Goal: Task Accomplishment & Management: Manage account settings

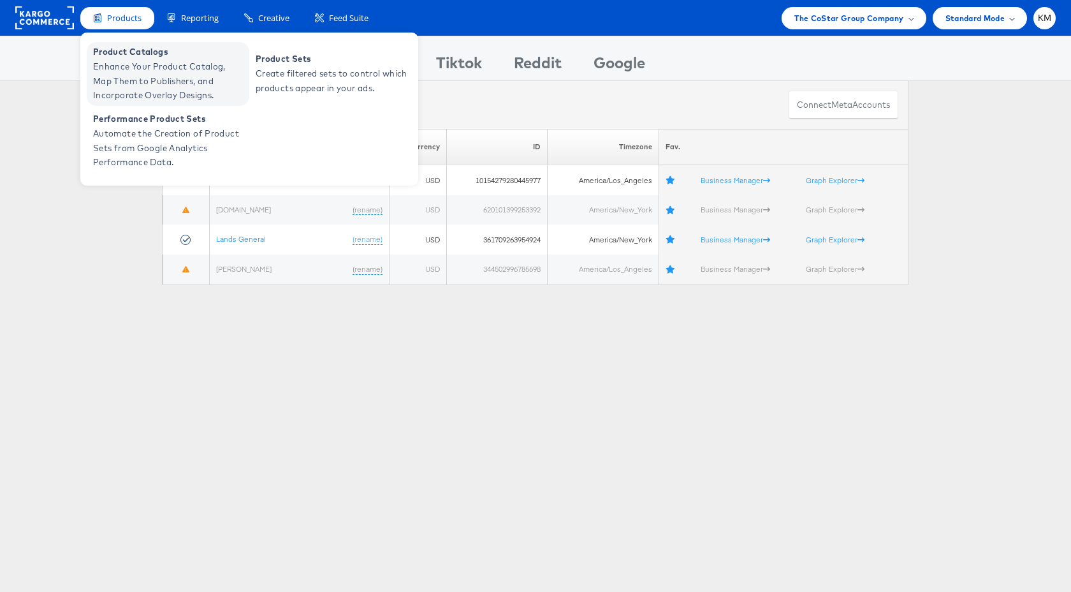
click at [131, 68] on span "Enhance Your Product Catalog, Map Them to Publishers, and Incorporate Overlay D…" at bounding box center [169, 80] width 153 height 43
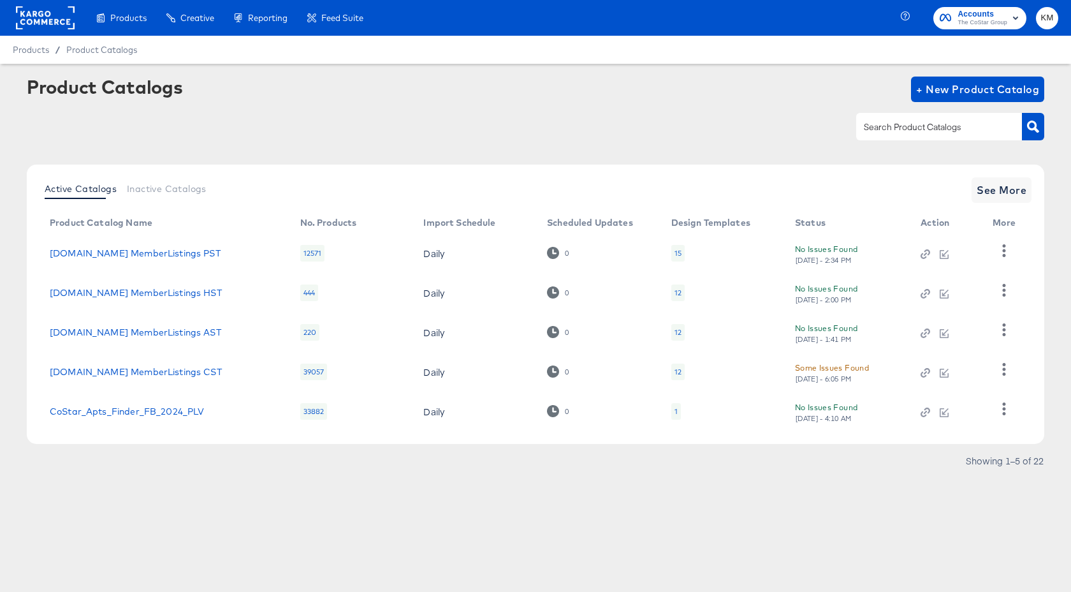
click at [976, 19] on span "The CoStar Group" at bounding box center [982, 23] width 50 height 10
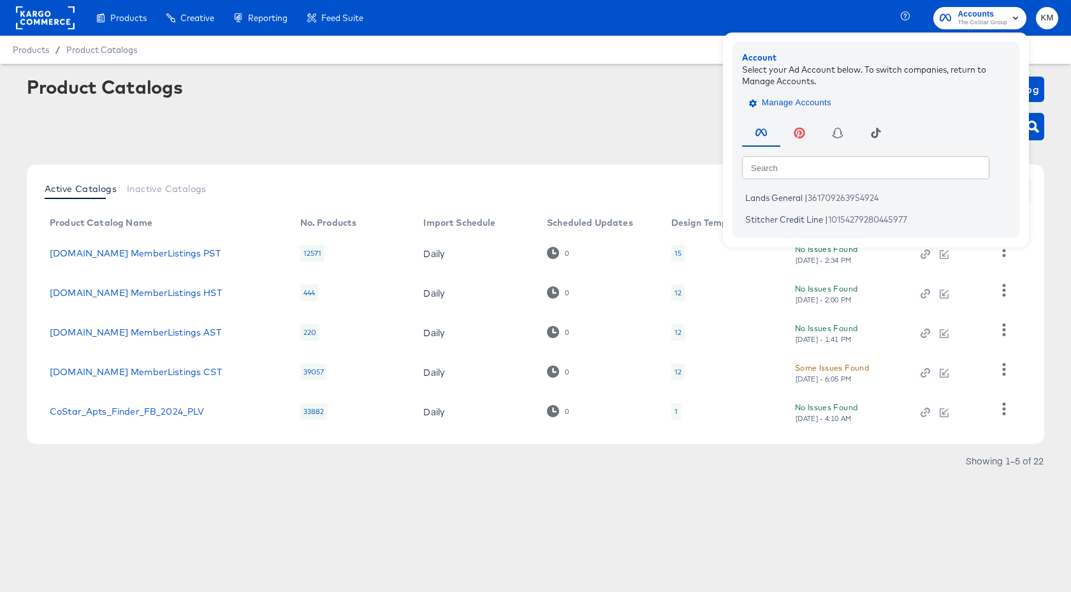
click at [799, 96] on span "Manage Accounts" at bounding box center [791, 103] width 80 height 15
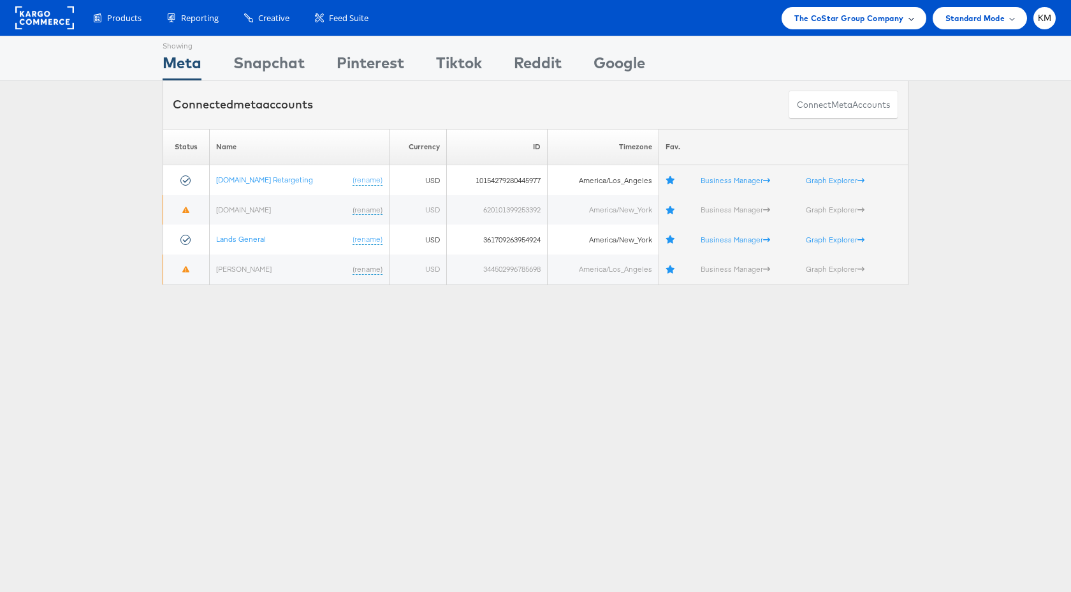
click at [821, 25] on div "The CoStar Group Company" at bounding box center [853, 18] width 144 height 22
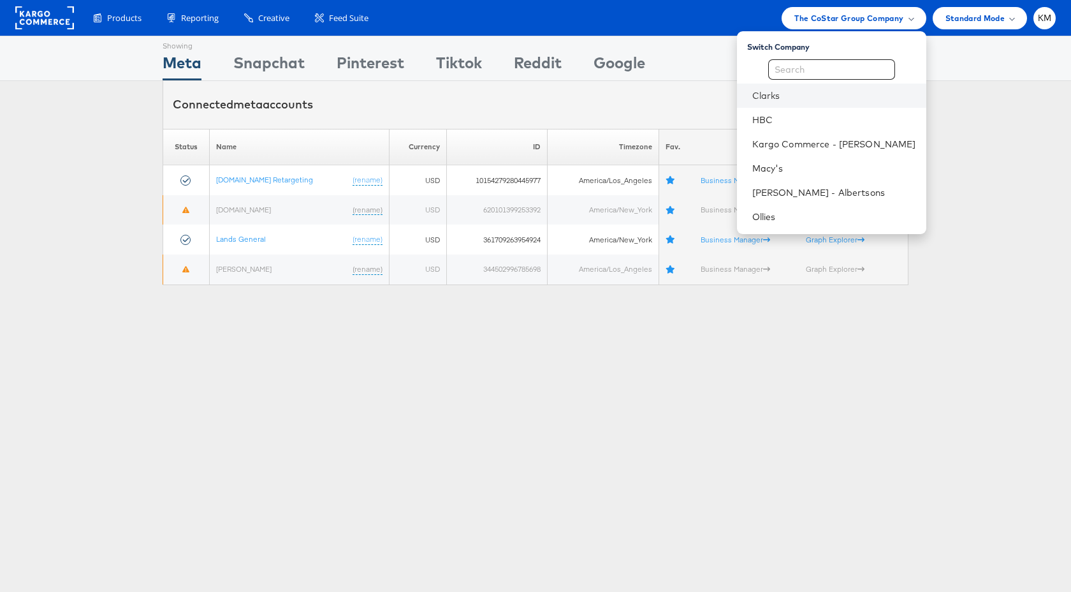
click at [785, 103] on li "Clarks" at bounding box center [831, 95] width 189 height 24
click at [774, 103] on li "Clarks" at bounding box center [831, 95] width 189 height 24
click at [772, 96] on link "Clarks" at bounding box center [834, 95] width 164 height 13
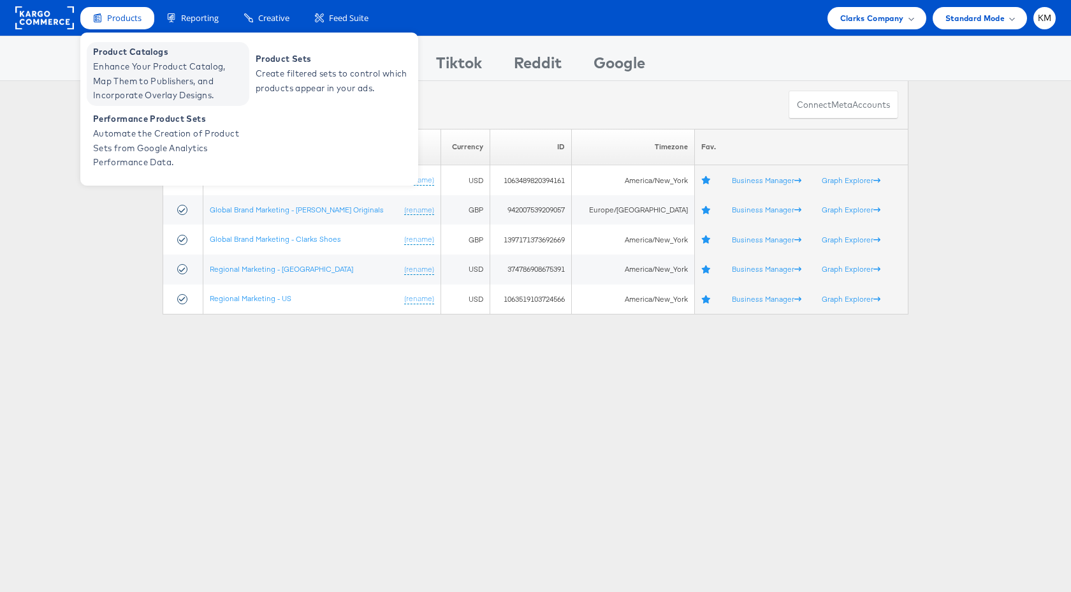
click at [161, 80] on span "Enhance Your Product Catalog, Map Them to Publishers, and Incorporate Overlay D…" at bounding box center [169, 80] width 153 height 43
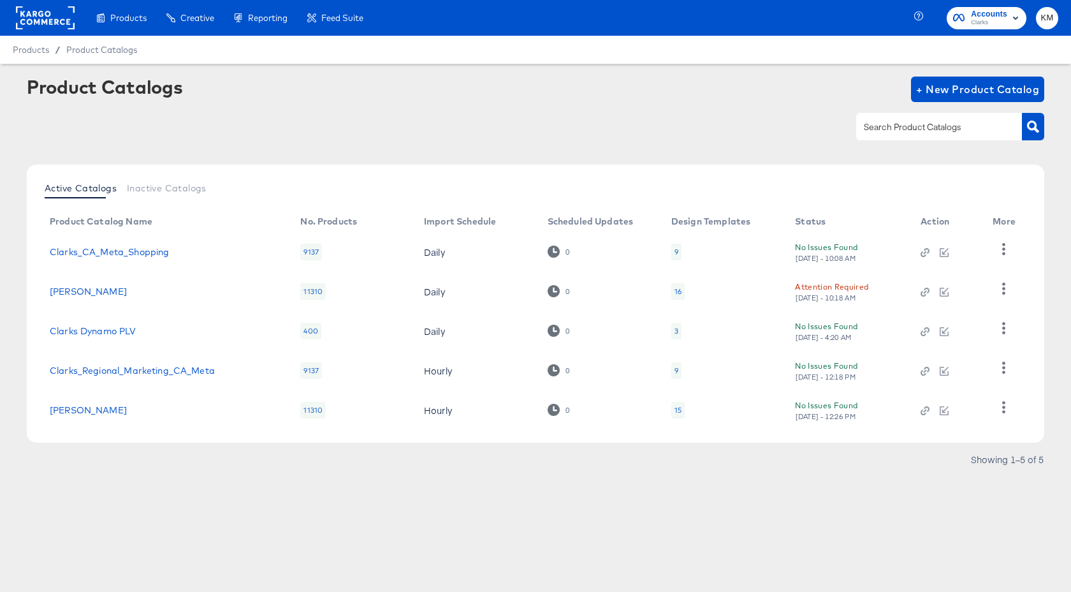
click at [681, 291] on div "16" at bounding box center [677, 291] width 13 height 17
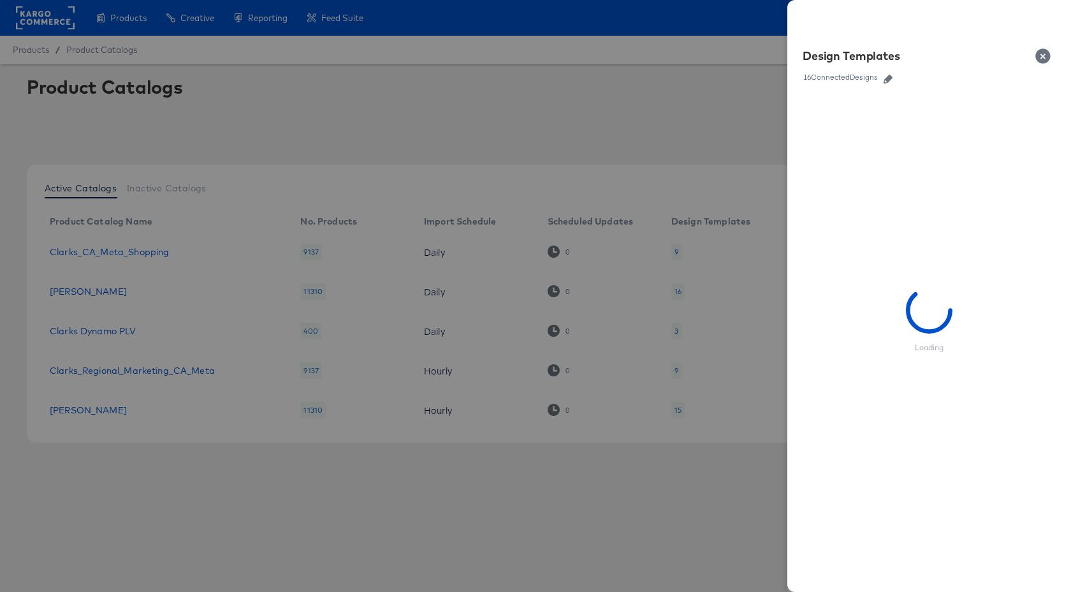
click at [887, 79] on icon "button" at bounding box center [887, 79] width 9 height 9
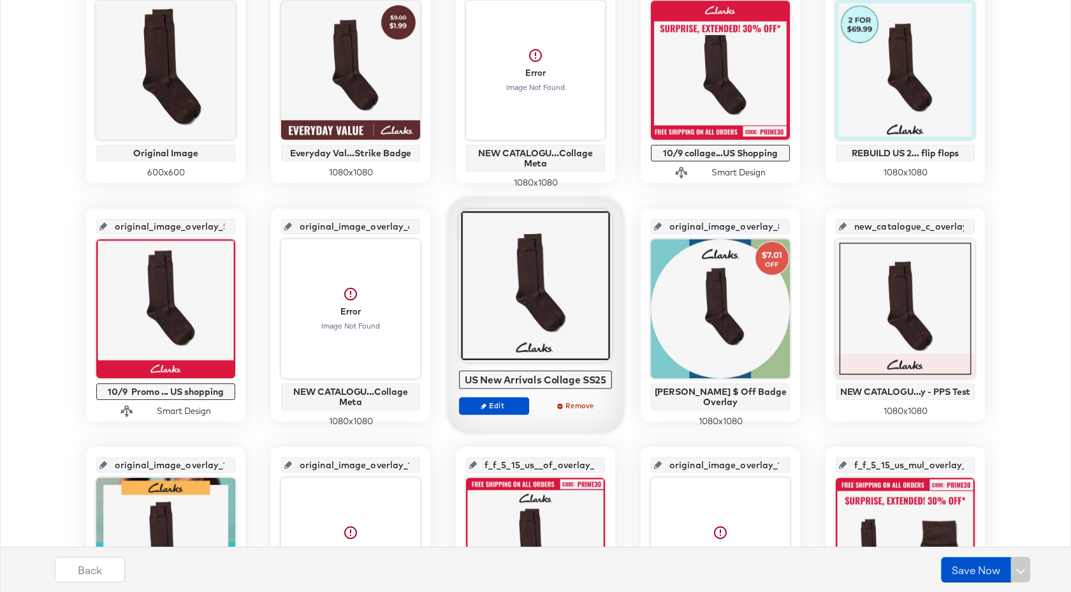
scroll to position [486, 0]
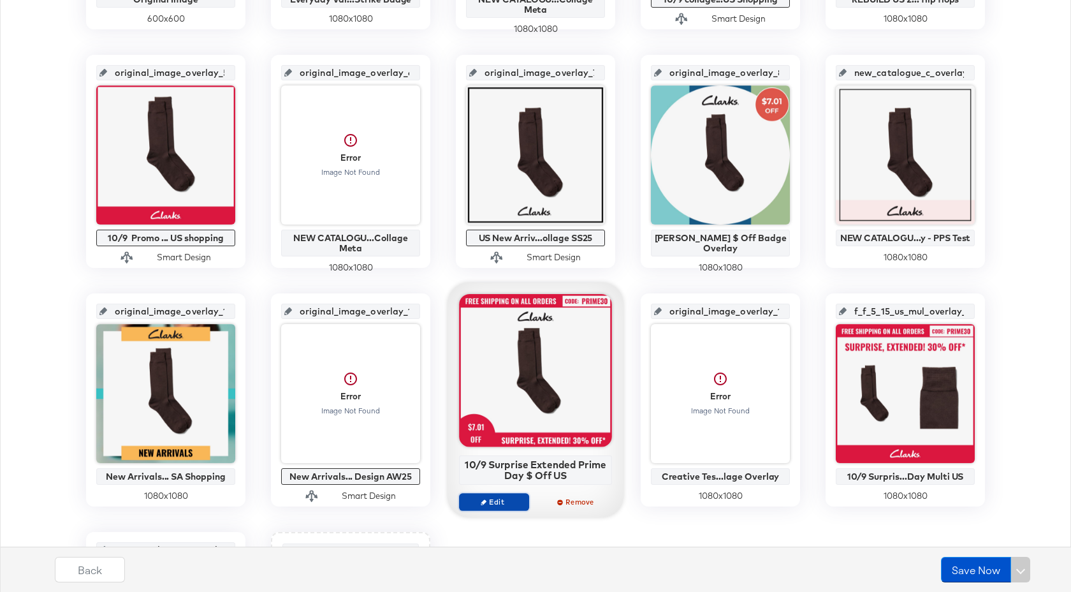
click at [505, 505] on span "Edit" at bounding box center [494, 502] width 59 height 10
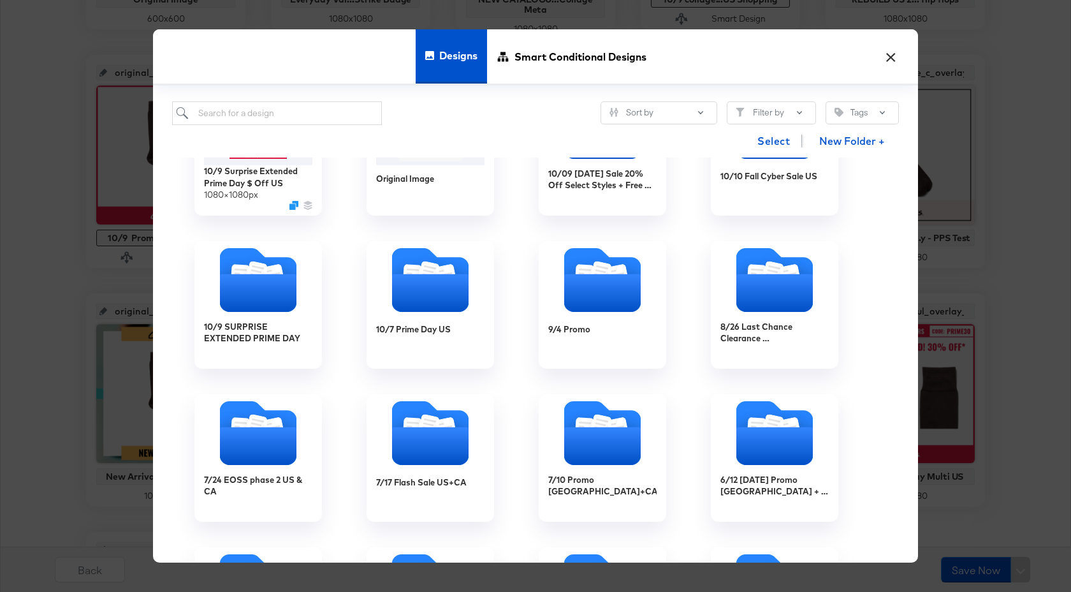
scroll to position [71, 0]
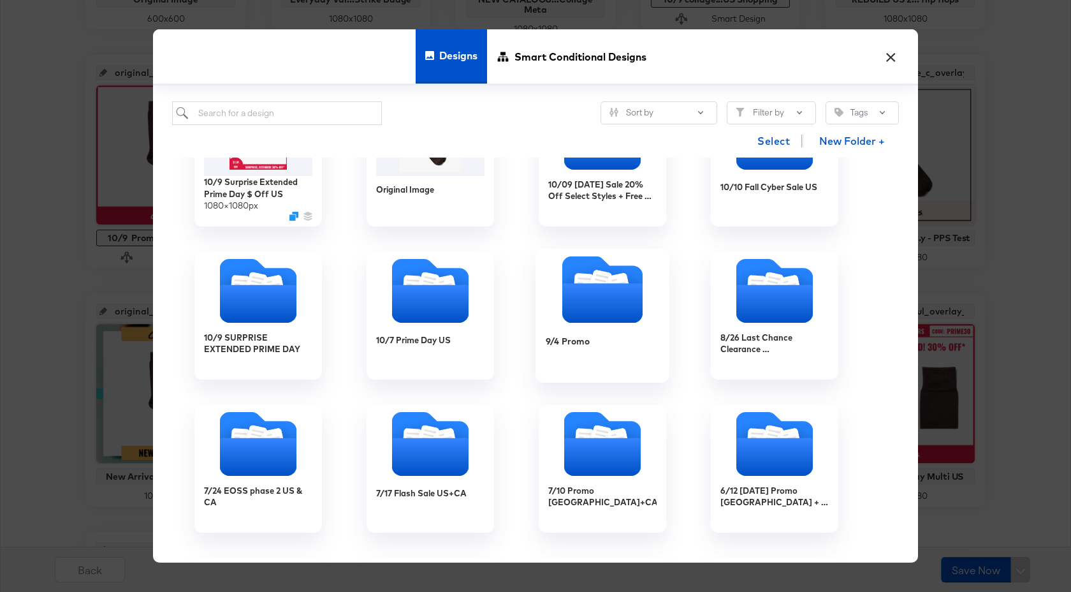
click at [571, 345] on div "9/4 Promo" at bounding box center [568, 341] width 44 height 12
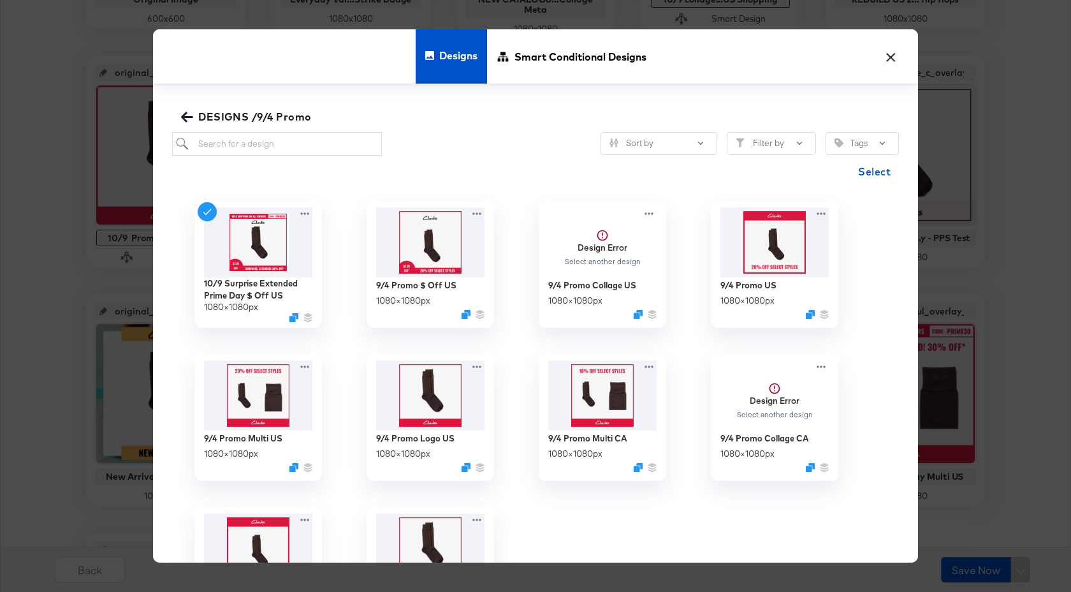
click at [187, 114] on icon "button" at bounding box center [187, 117] width 12 height 12
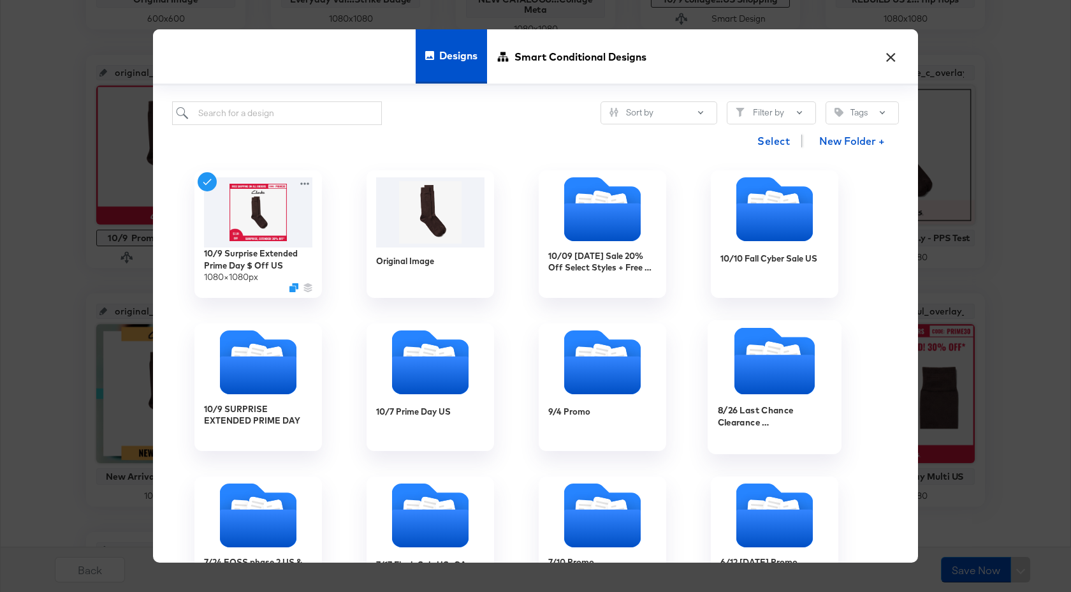
click at [738, 383] on icon "Folder" at bounding box center [774, 374] width 80 height 40
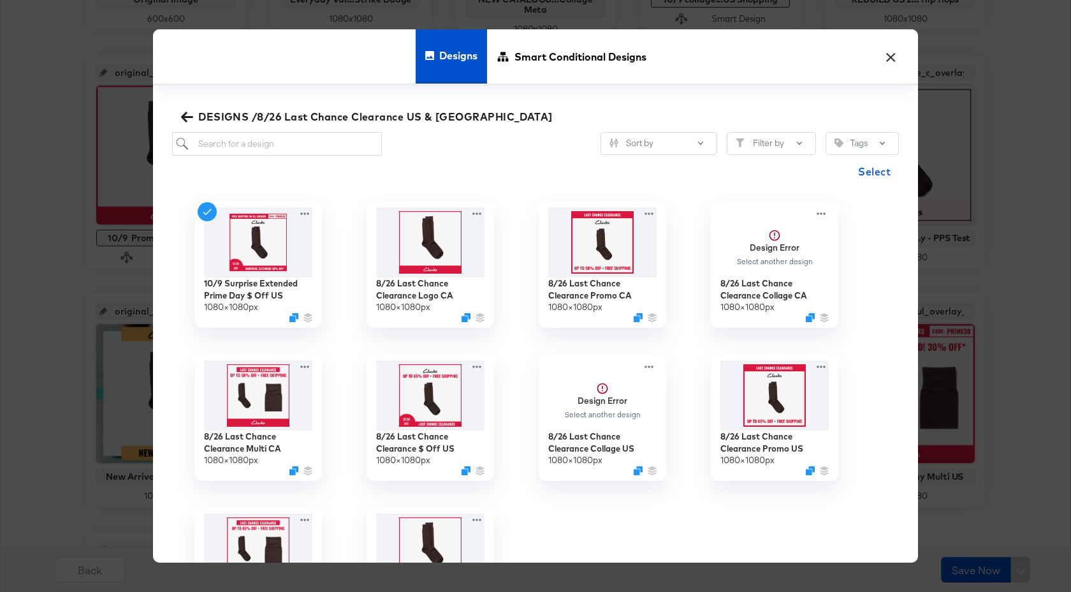
click at [181, 114] on icon "button" at bounding box center [187, 117] width 12 height 12
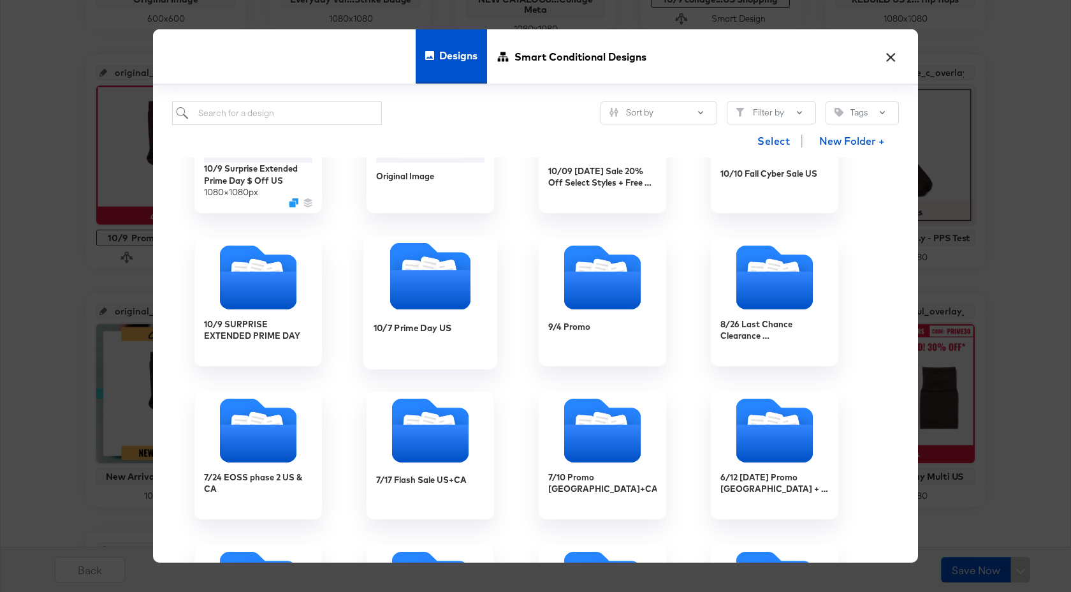
scroll to position [147, 0]
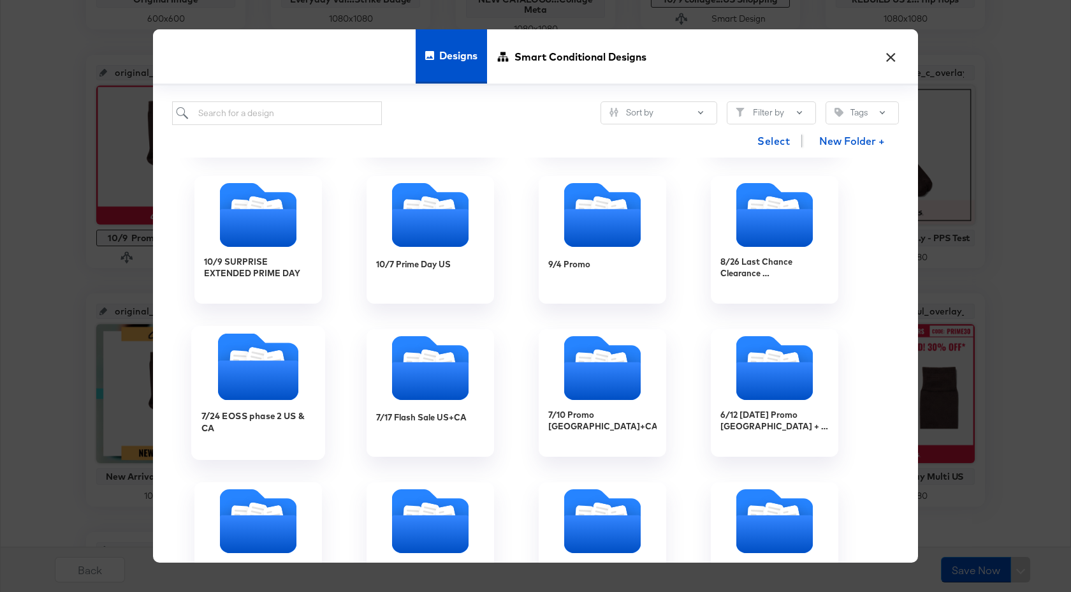
click at [265, 407] on div "7/24 EOSS phase 2 US & CA" at bounding box center [258, 427] width 114 height 49
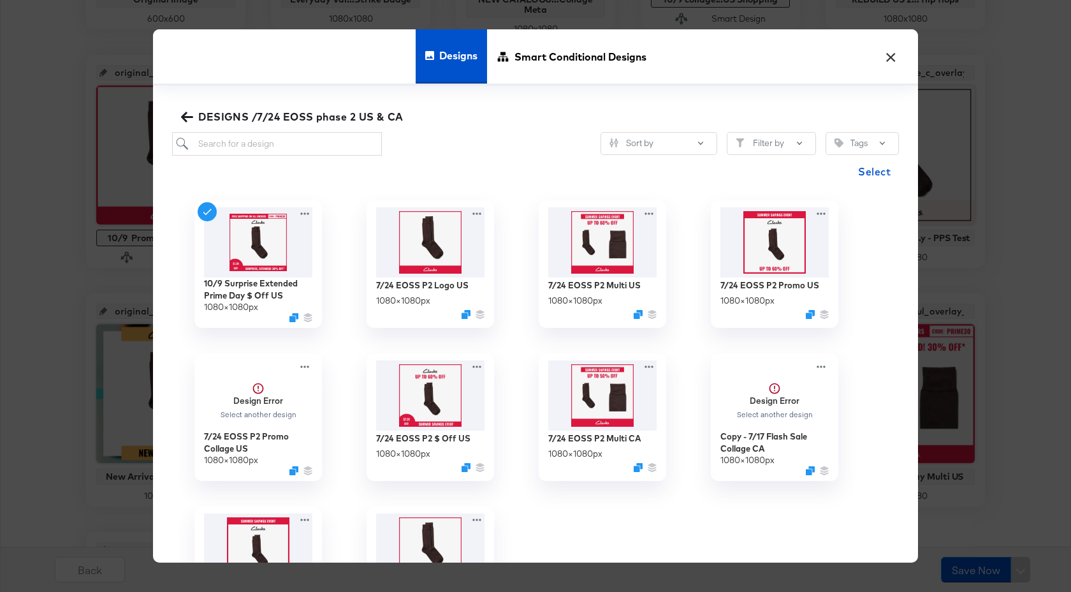
click at [182, 113] on icon "button" at bounding box center [187, 117] width 12 height 12
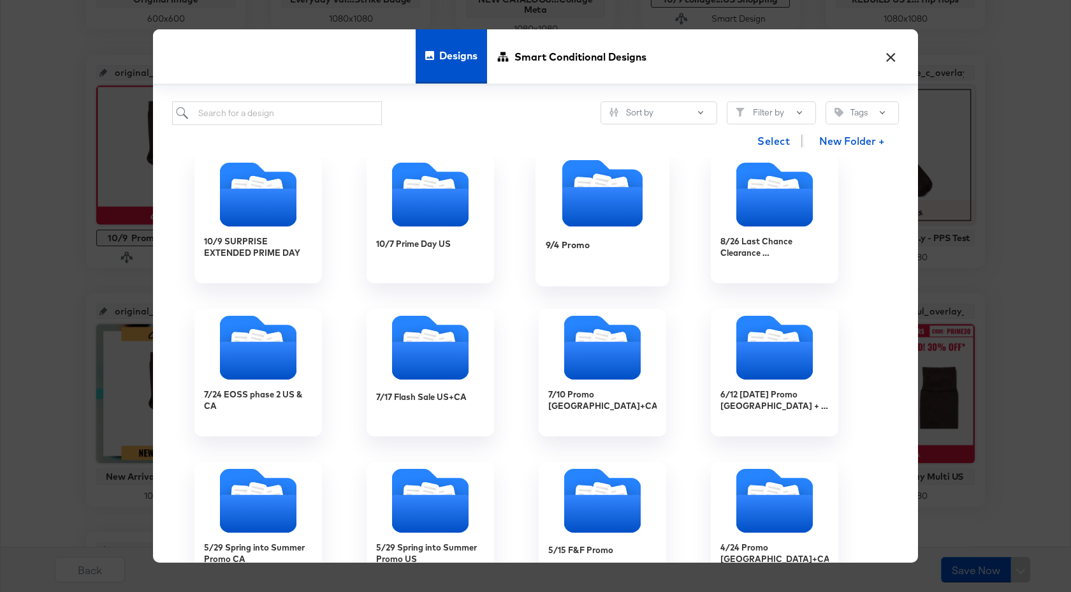
scroll to position [301, 0]
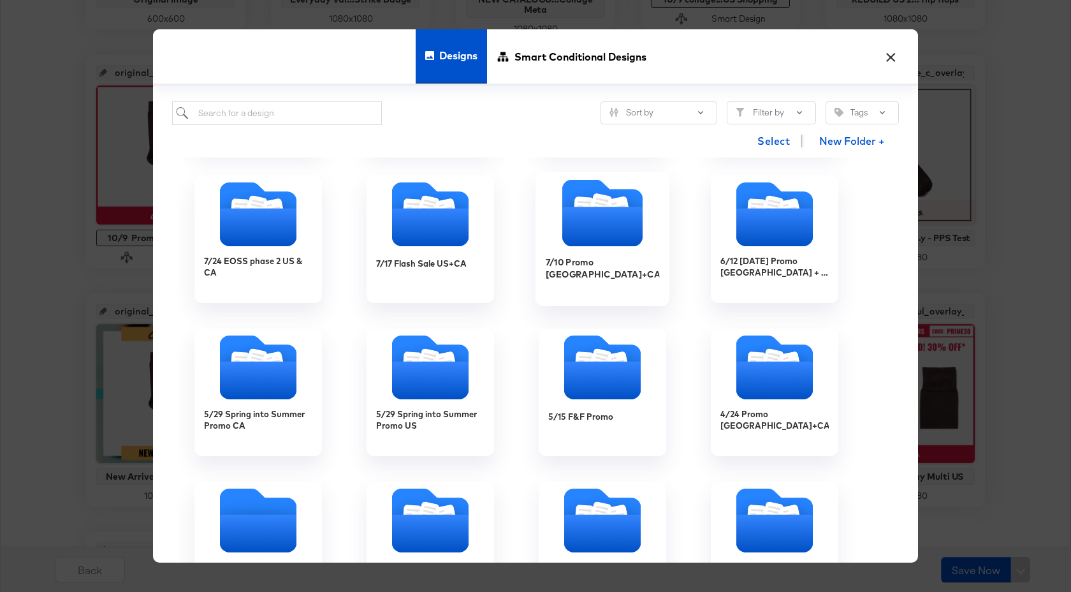
click at [592, 293] on div "7/10 Promo [GEOGRAPHIC_DATA]+CA" at bounding box center [603, 273] width 114 height 49
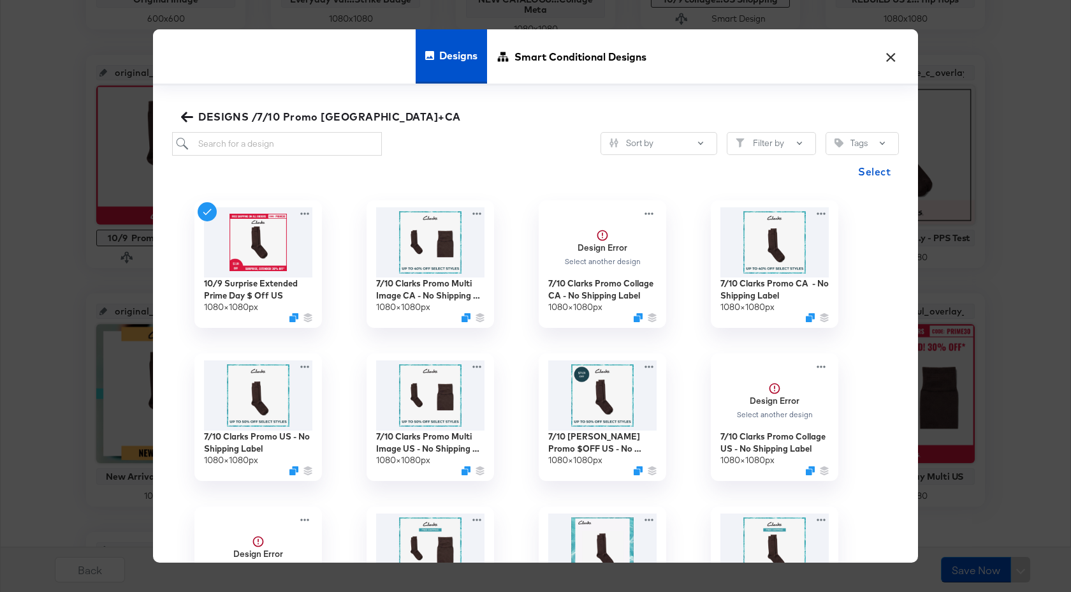
click at [192, 122] on icon "button" at bounding box center [187, 117] width 12 height 12
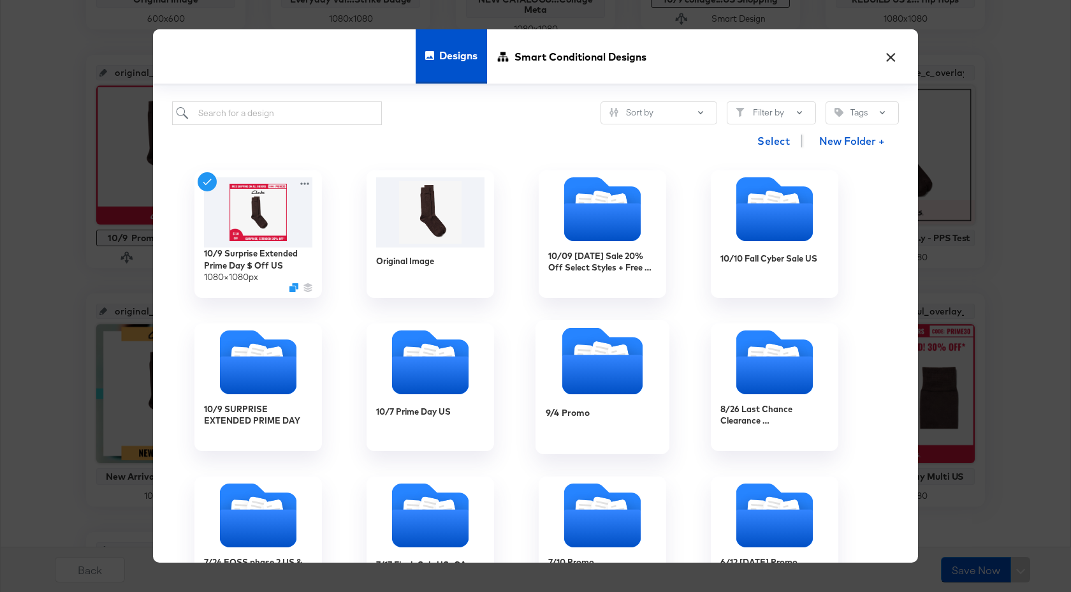
click at [603, 414] on div "9/4 Promo" at bounding box center [603, 421] width 114 height 49
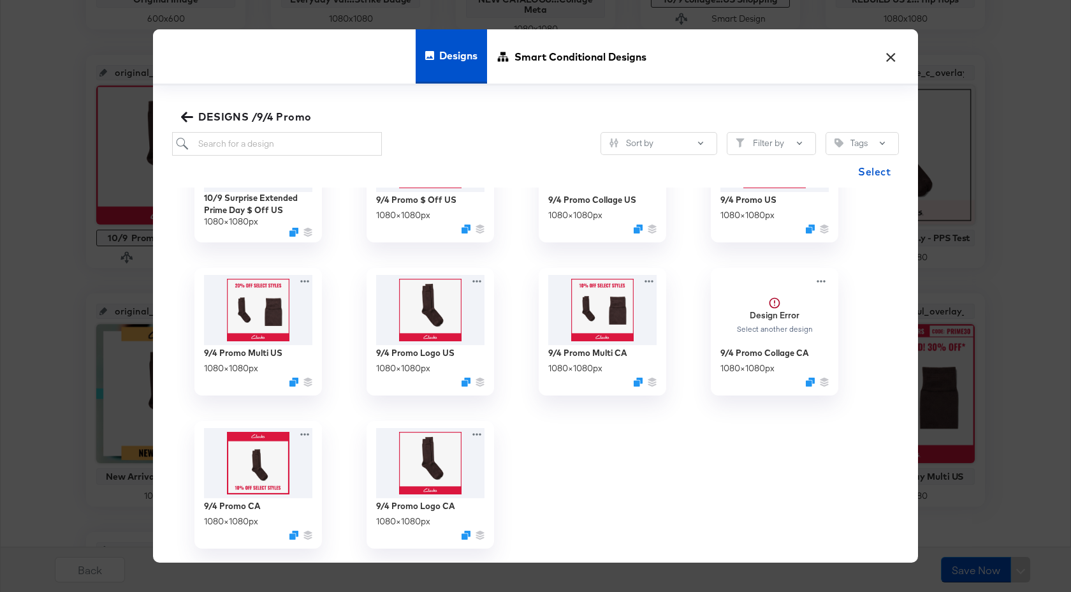
scroll to position [0, 0]
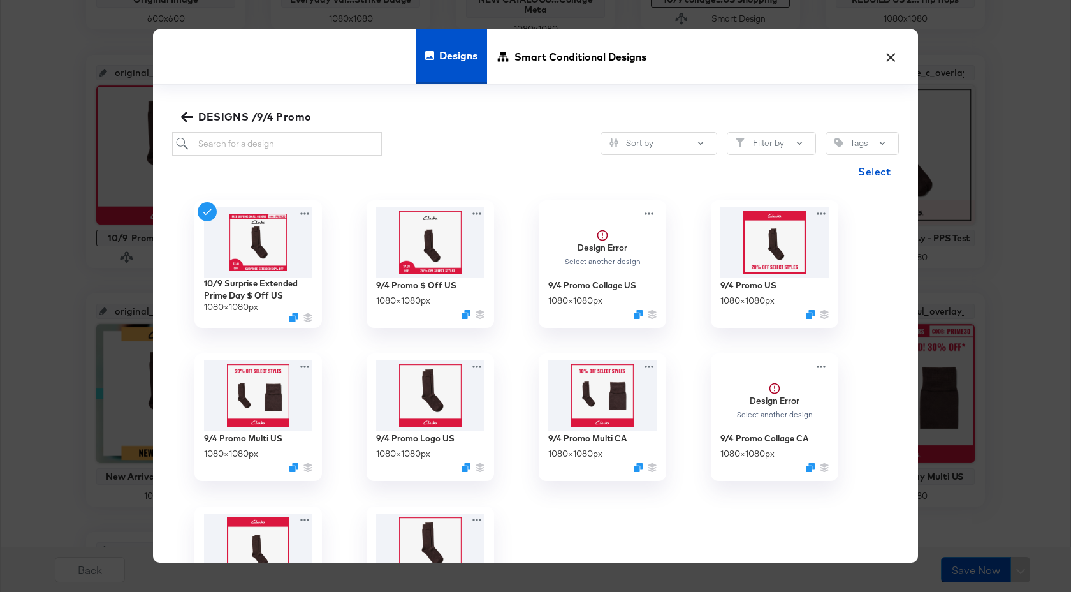
click at [184, 117] on icon "button" at bounding box center [187, 117] width 12 height 10
